Goal: Transaction & Acquisition: Purchase product/service

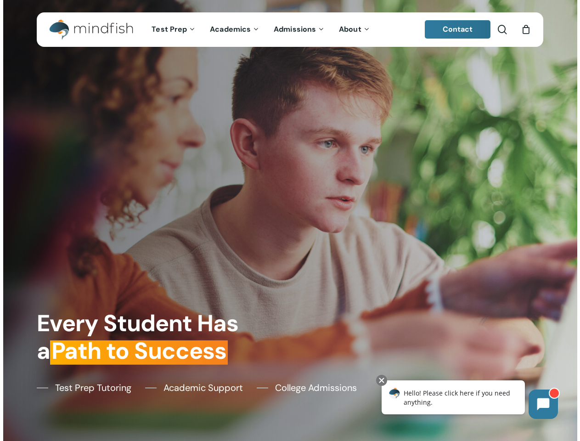
click at [290, 220] on div "Every Student Has a Path to Success Test Prep Tutoring Academic Support College…" at bounding box center [290, 220] width 517 height 441
click at [543, 404] on icon at bounding box center [543, 404] width 12 height 12
click at [453, 397] on div "Hello! Please click here if you need anything." at bounding box center [453, 397] width 143 height 34
click at [382, 380] on div at bounding box center [381, 380] width 11 height 11
